Goal: Task Accomplishment & Management: Manage account settings

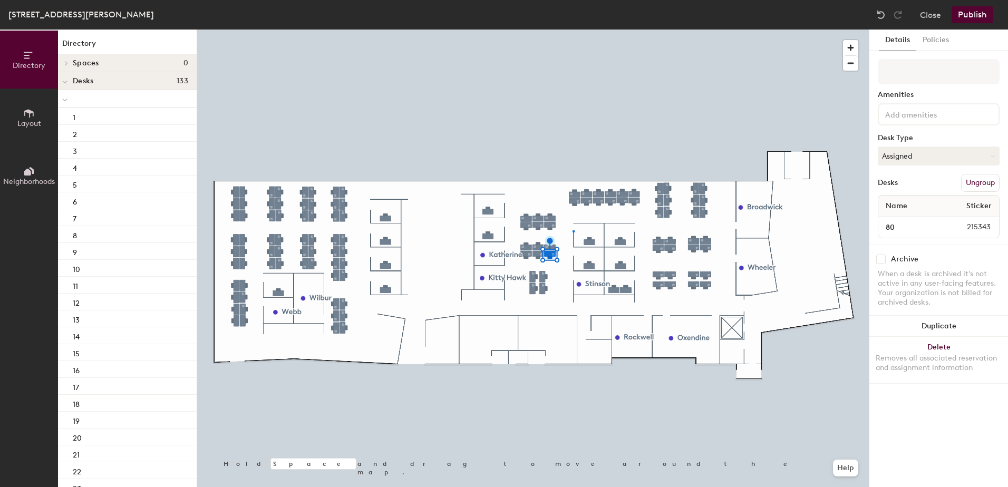
click at [572, 30] on div at bounding box center [533, 30] width 672 height 0
click at [911, 154] on button "Assigned" at bounding box center [939, 156] width 122 height 19
click at [925, 113] on input at bounding box center [930, 114] width 95 height 13
click at [927, 154] on button "Assigned" at bounding box center [939, 156] width 122 height 19
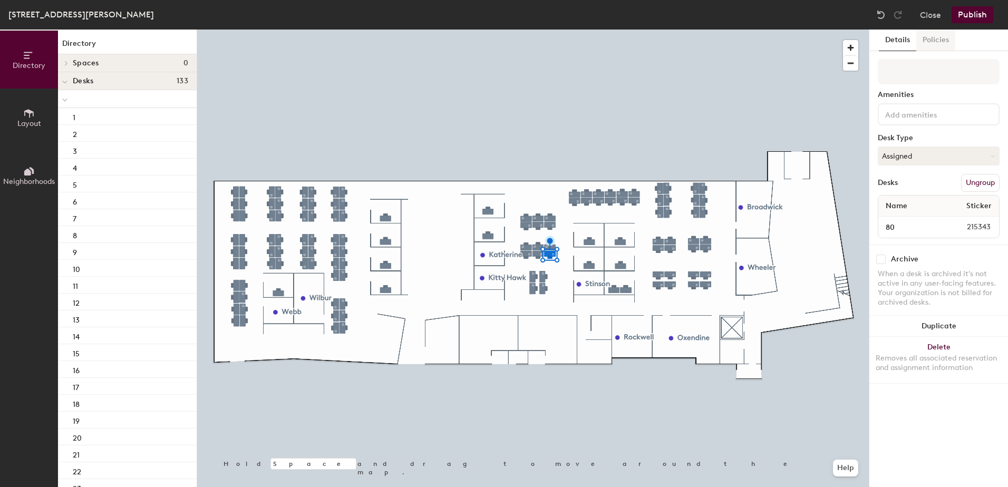
click at [935, 37] on button "Policies" at bounding box center [935, 41] width 39 height 22
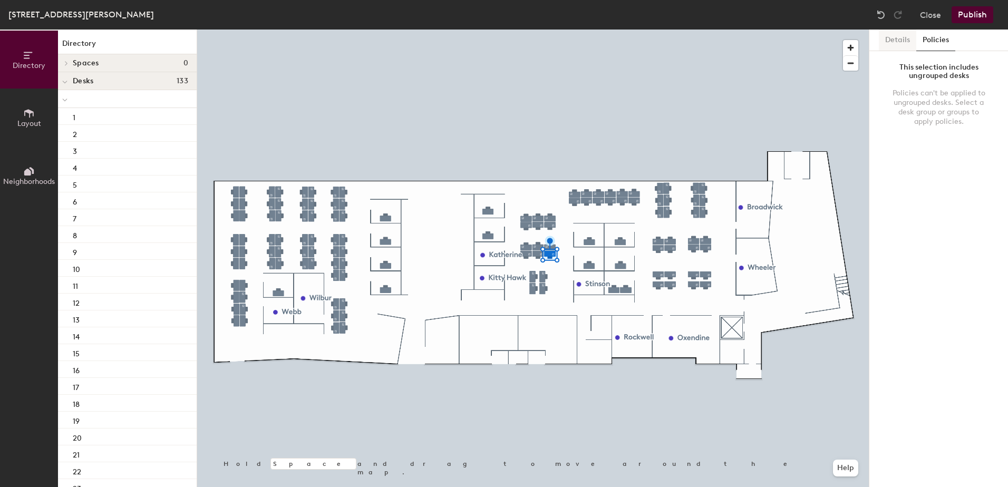
click at [893, 44] on button "Details" at bounding box center [897, 41] width 37 height 22
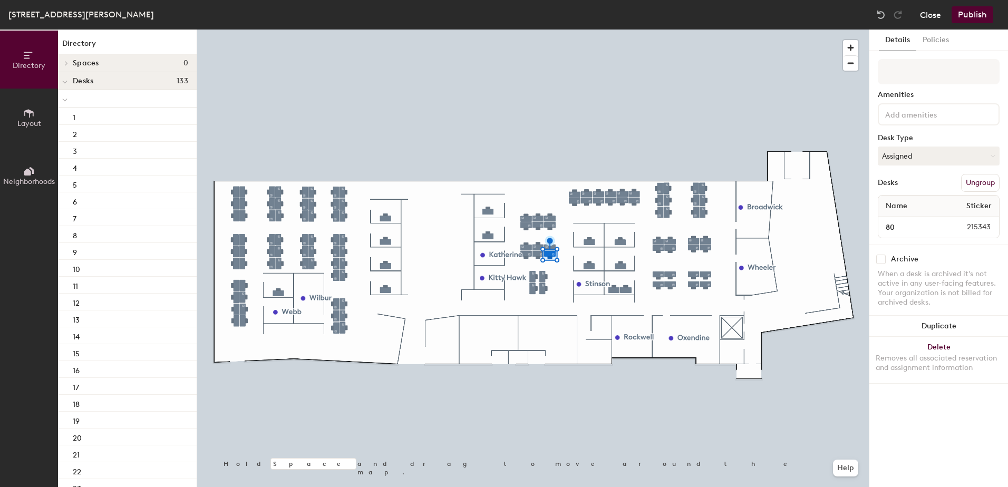
click at [939, 14] on button "Close" at bounding box center [930, 14] width 21 height 17
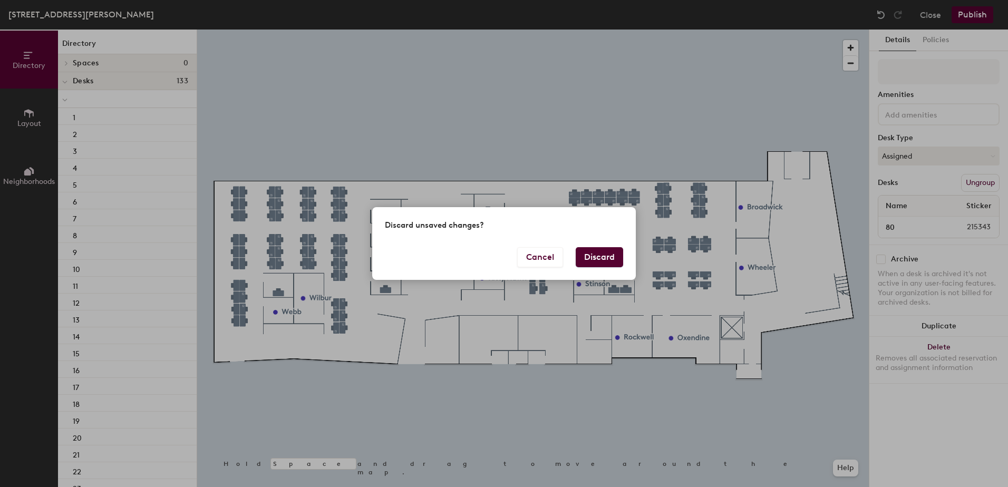
click at [608, 255] on button "Discard" at bounding box center [599, 257] width 47 height 20
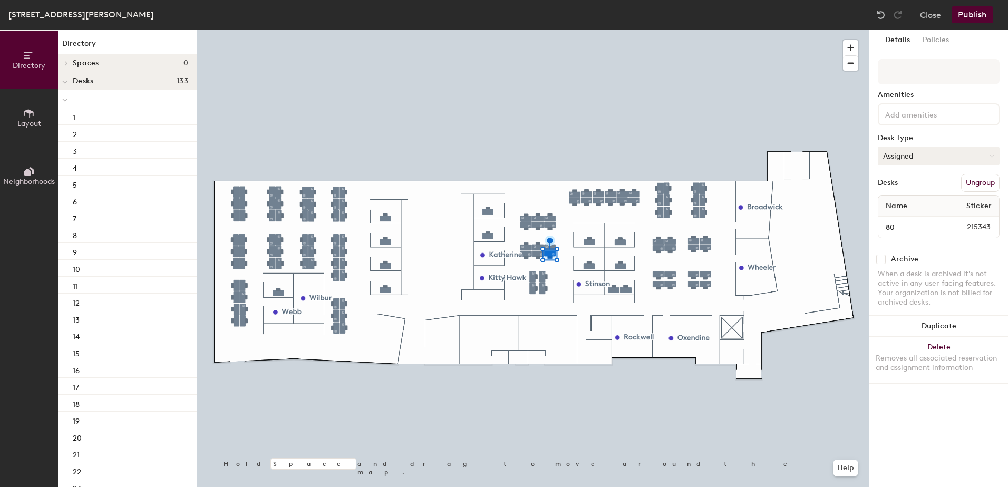
drag, startPoint x: 379, startPoint y: 21, endPoint x: 935, endPoint y: 159, distance: 572.4
click at [935, 159] on button "Assigned" at bounding box center [939, 156] width 122 height 19
click at [930, 184] on div "Assigned" at bounding box center [930, 189] width 105 height 16
click at [934, 150] on button "Assigned" at bounding box center [939, 156] width 122 height 19
click at [939, 346] on button "Delete Removes all associated reservation and assignment information" at bounding box center [938, 360] width 139 height 46
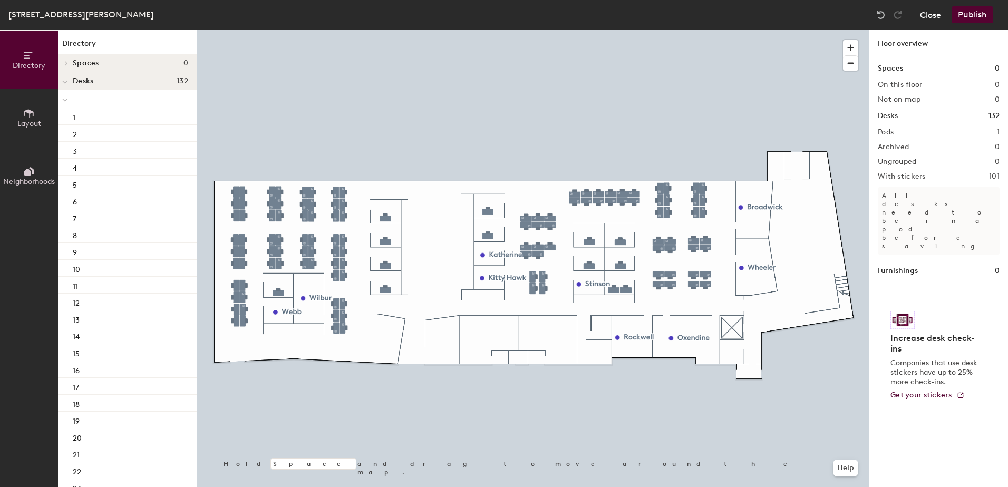
click at [931, 14] on button "Close" at bounding box center [930, 14] width 21 height 17
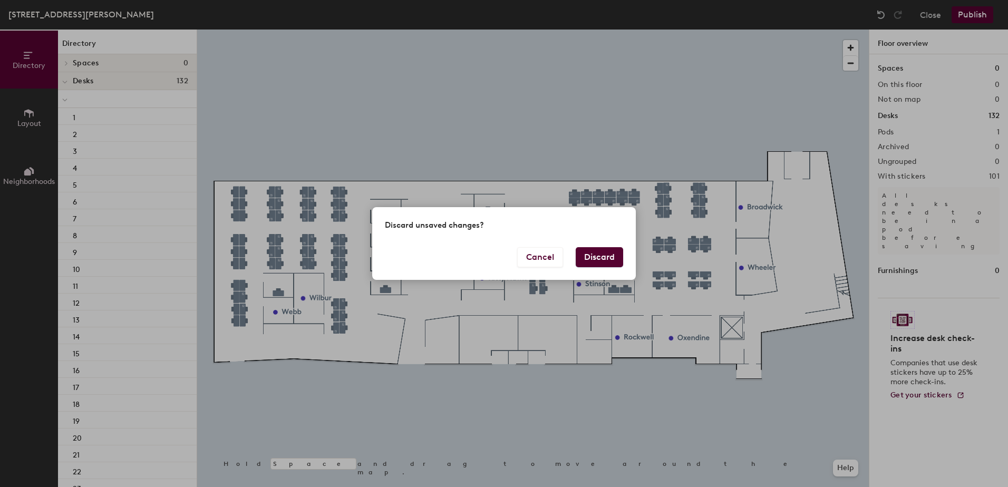
click at [605, 257] on button "Discard" at bounding box center [599, 257] width 47 height 20
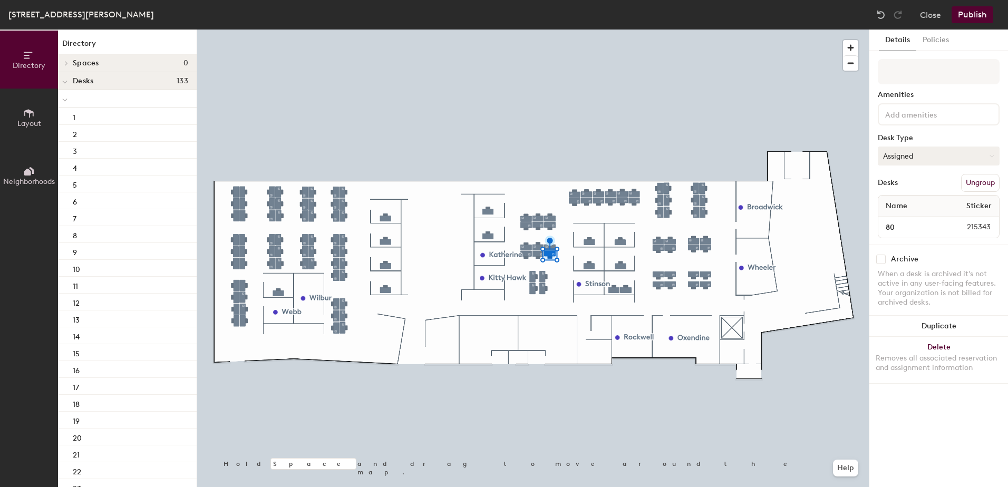
click at [927, 151] on button "Assigned" at bounding box center [939, 156] width 122 height 19
click at [918, 220] on div "Hoteled" at bounding box center [930, 220] width 105 height 16
click at [940, 149] on button "Hoteled" at bounding box center [939, 156] width 122 height 19
click at [913, 203] on div "Hot" at bounding box center [930, 205] width 105 height 16
click at [946, 152] on button "Hot" at bounding box center [939, 156] width 122 height 19
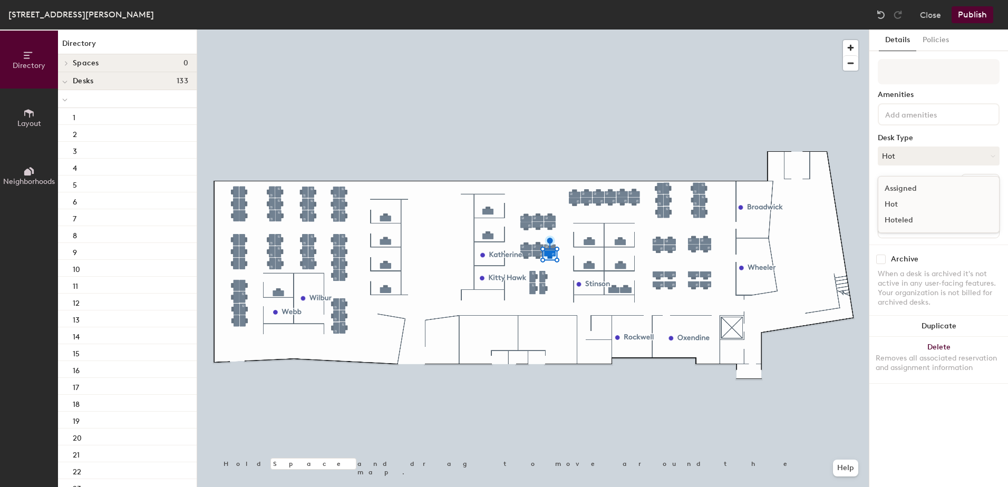
click at [921, 190] on div "Assigned" at bounding box center [930, 189] width 105 height 16
click at [980, 186] on button "Ungroup" at bounding box center [980, 183] width 38 height 18
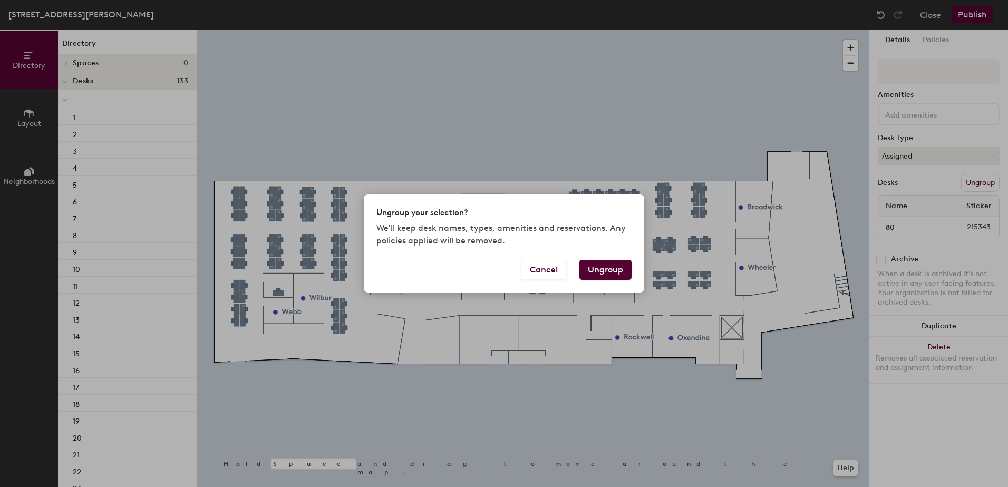
click at [508, 267] on div "Cancel Ungroup" at bounding box center [504, 276] width 280 height 33
click at [545, 270] on button "Cancel" at bounding box center [544, 270] width 46 height 20
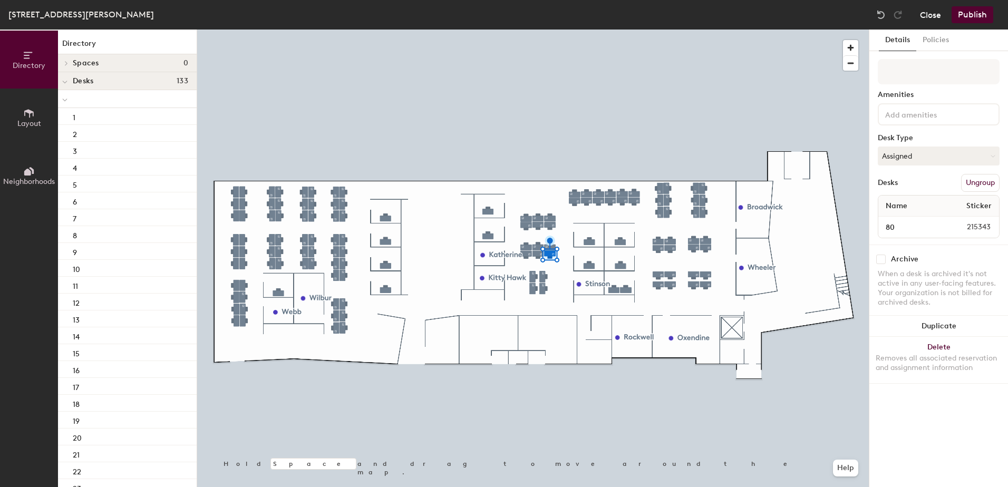
click at [931, 16] on button "Close" at bounding box center [930, 14] width 21 height 17
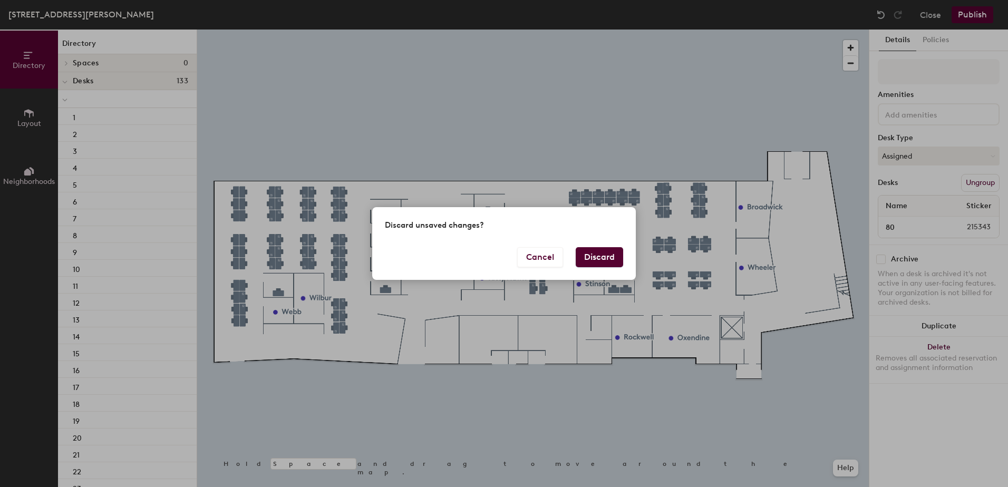
click at [595, 252] on button "Discard" at bounding box center [599, 257] width 47 height 20
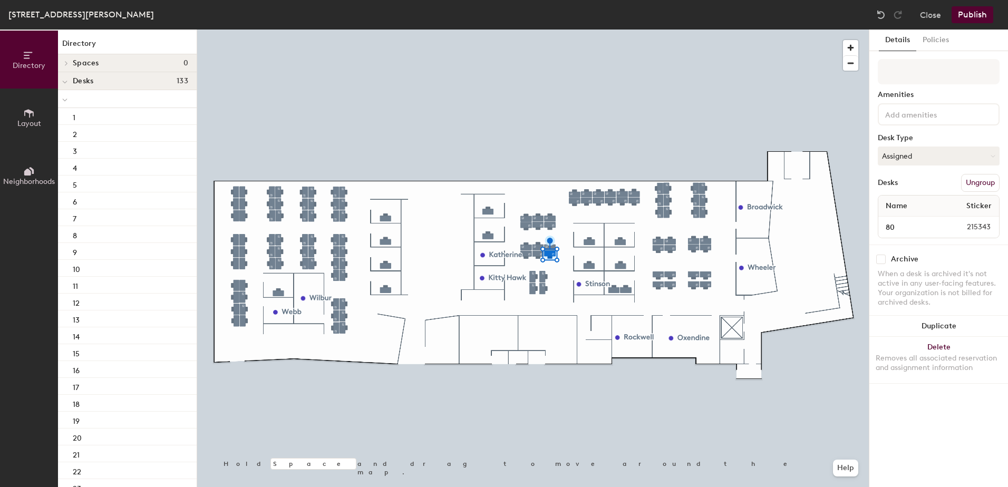
click at [70, 82] on div at bounding box center [65, 80] width 14 height 17
click at [70, 82] on span at bounding box center [65, 81] width 9 height 5
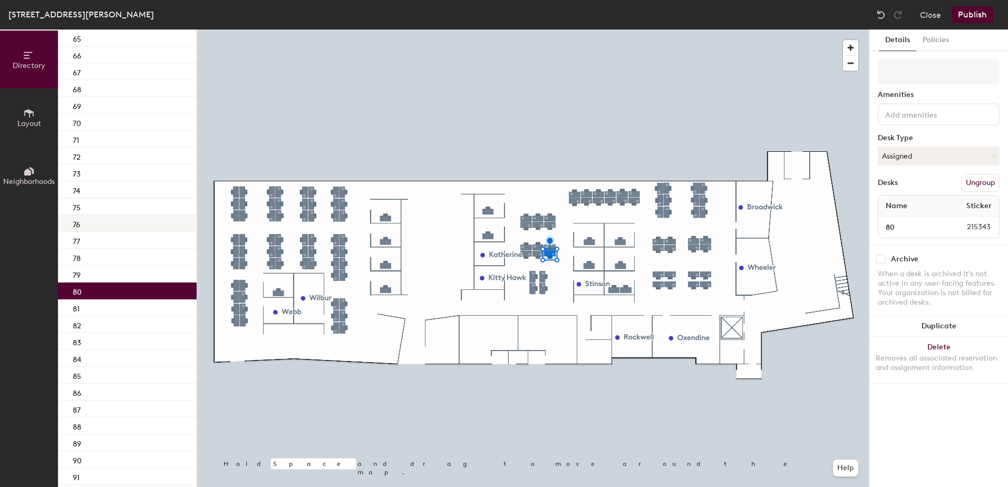
scroll to position [1107, 0]
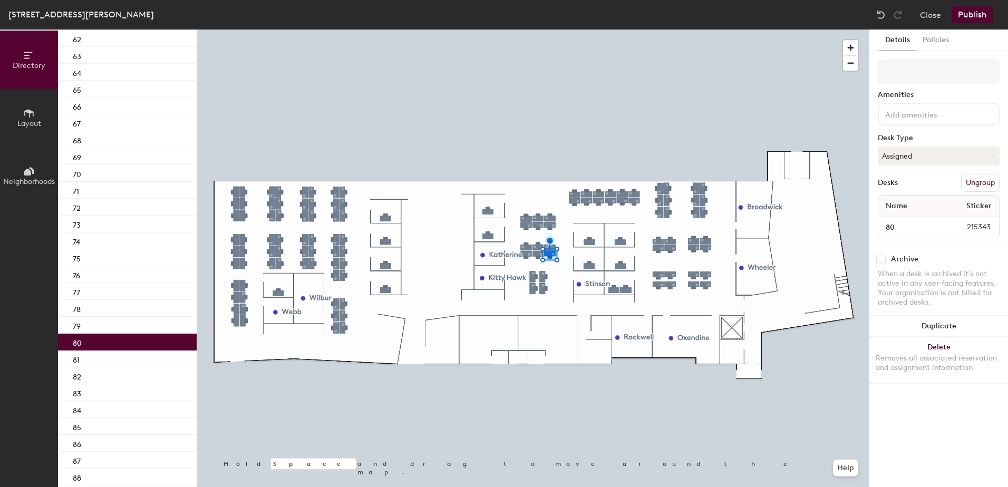
click at [123, 340] on div "80" at bounding box center [127, 342] width 139 height 17
drag, startPoint x: 123, startPoint y: 341, endPoint x: 117, endPoint y: 341, distance: 5.8
click at [117, 341] on div "80" at bounding box center [127, 342] width 139 height 17
click at [115, 341] on div "80" at bounding box center [127, 342] width 139 height 17
click at [925, 153] on button "Assigned" at bounding box center [939, 156] width 122 height 19
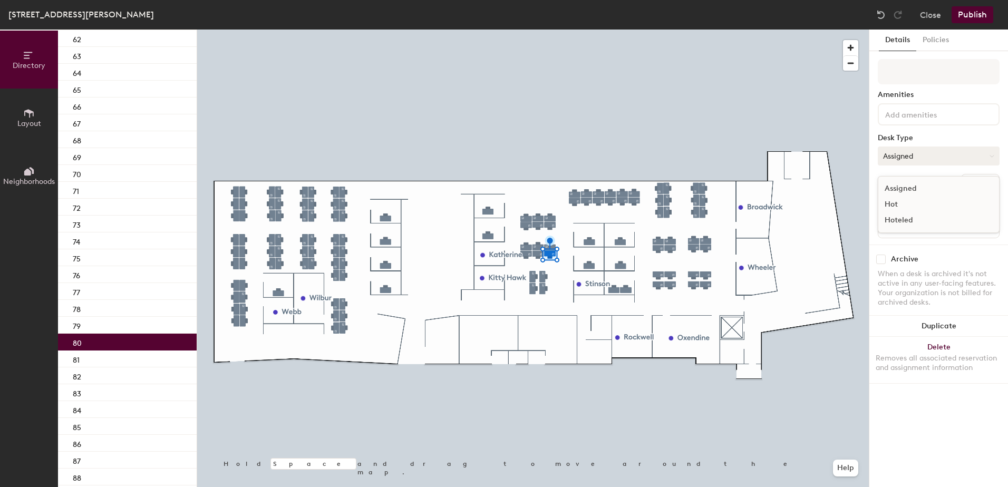
click at [924, 153] on button "Assigned" at bounding box center [939, 156] width 122 height 19
click at [908, 231] on input "80" at bounding box center [910, 227] width 61 height 15
click at [946, 246] on div "Archive When a desk is archived it's not active in any user-facing features. Yo…" at bounding box center [938, 282] width 139 height 75
click at [939, 43] on button "Policies" at bounding box center [935, 41] width 39 height 22
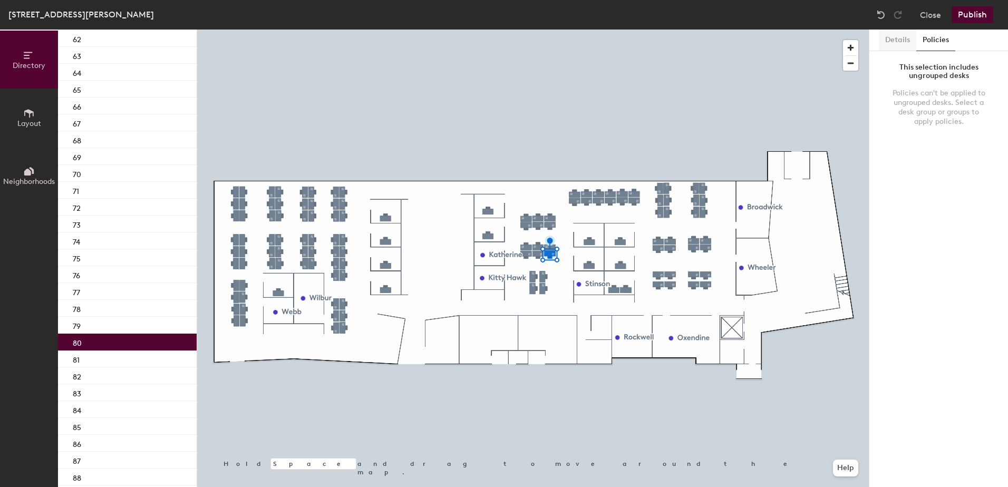
click at [903, 40] on button "Details" at bounding box center [897, 41] width 37 height 22
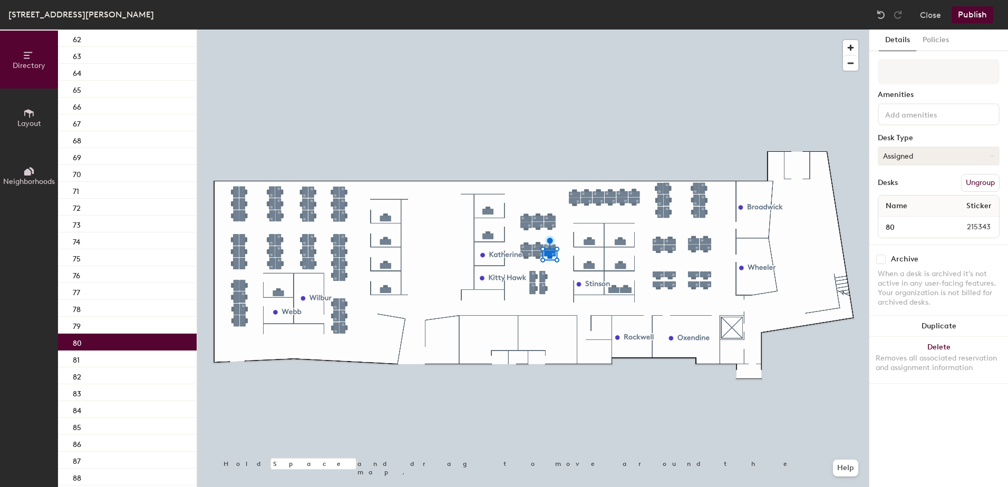
click at [939, 152] on button "Assigned" at bounding box center [939, 156] width 122 height 19
click at [921, 184] on div "Assigned" at bounding box center [930, 189] width 105 height 16
click at [30, 124] on span "Layout" at bounding box center [29, 123] width 24 height 9
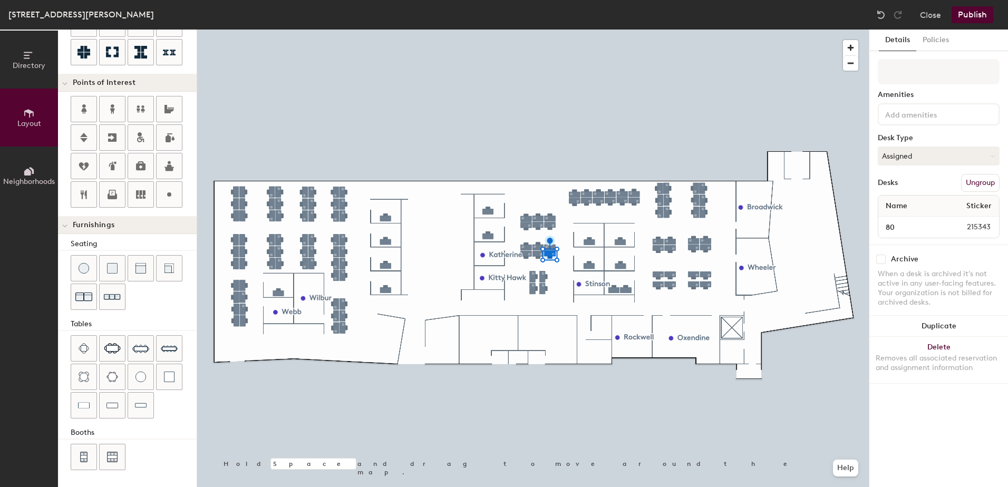
scroll to position [179, 0]
click at [19, 186] on button "Neighborhoods" at bounding box center [29, 176] width 58 height 58
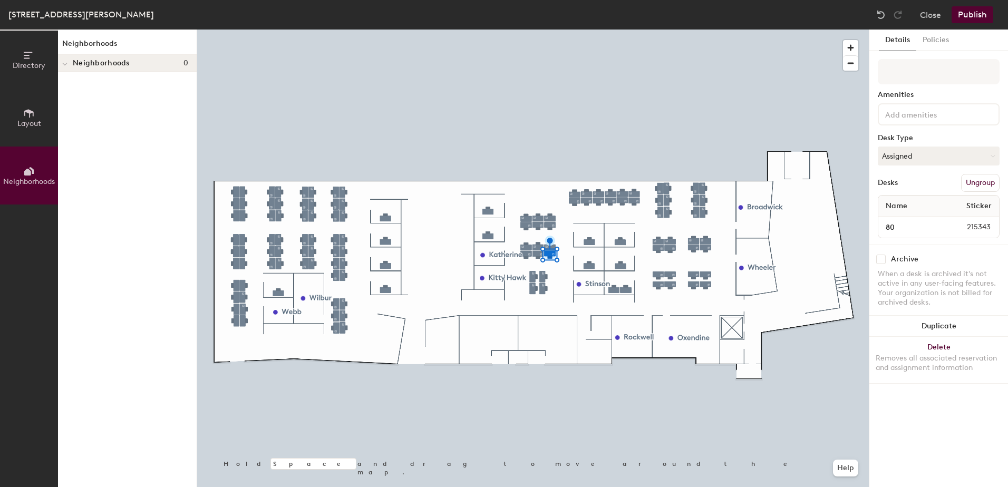
scroll to position [0, 0]
click at [30, 109] on icon at bounding box center [29, 114] width 12 height 12
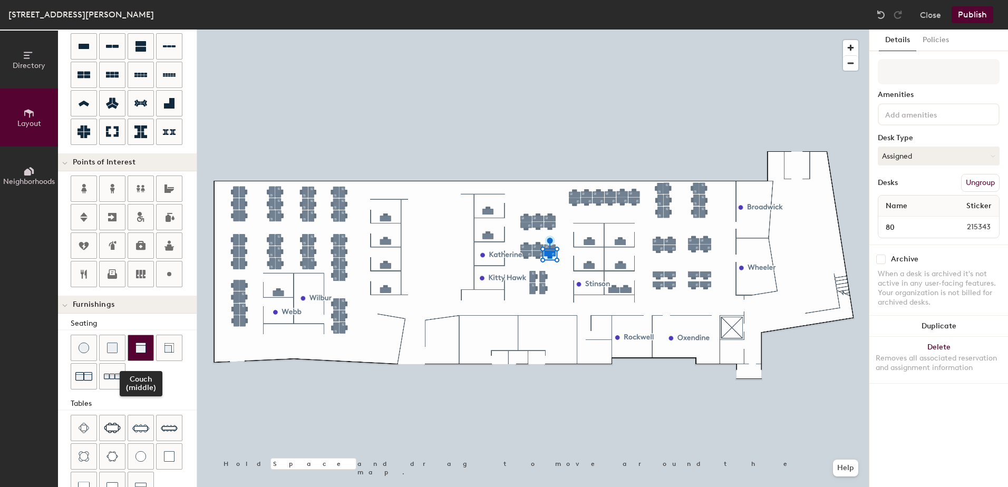
scroll to position [179, 0]
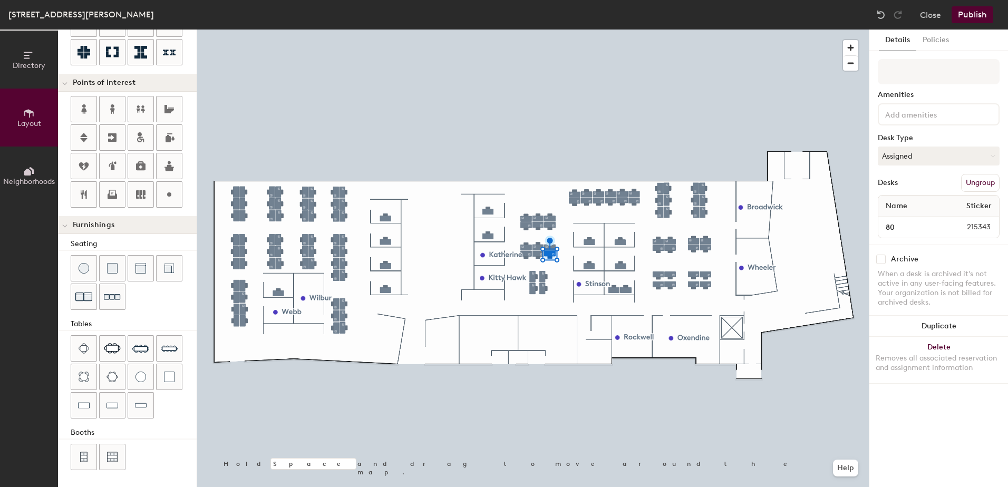
click at [16, 67] on span "Directory" at bounding box center [29, 65] width 33 height 9
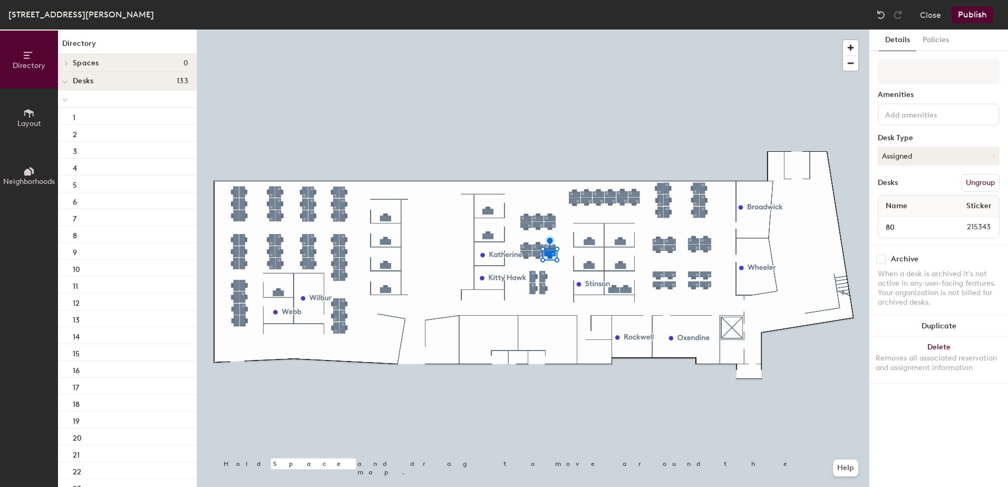
click at [63, 63] on span at bounding box center [65, 63] width 9 height 5
click at [64, 63] on icon at bounding box center [64, 64] width 5 height 4
click at [899, 153] on button "Assigned" at bounding box center [939, 156] width 122 height 19
click at [937, 11] on button "Close" at bounding box center [930, 14] width 21 height 17
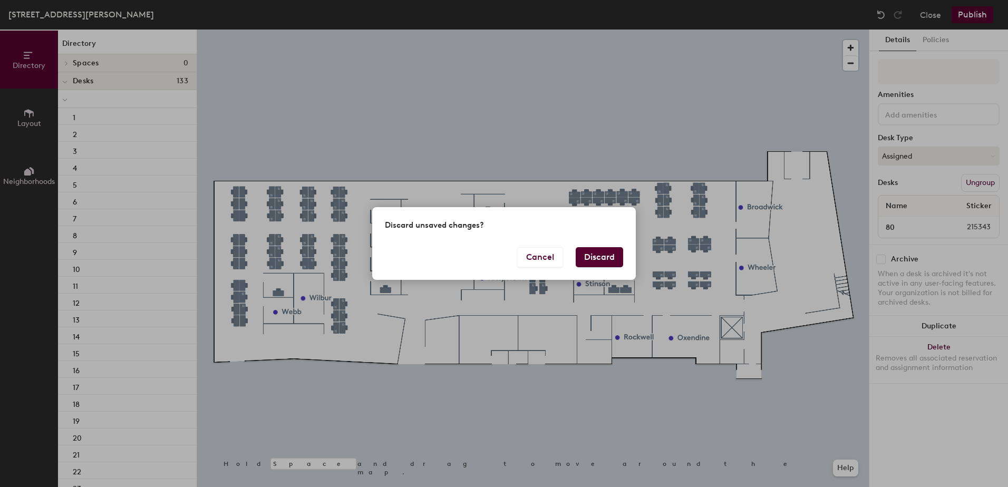
click at [608, 254] on button "Discard" at bounding box center [599, 257] width 47 height 20
